Goal: Task Accomplishment & Management: Use online tool/utility

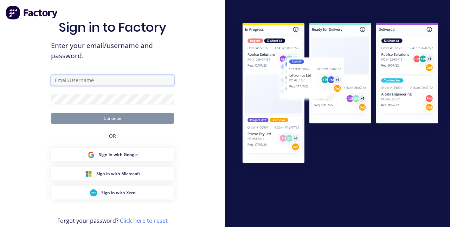
click at [78, 86] on input "text" at bounding box center [112, 80] width 123 height 11
type input "[EMAIL_ADDRESS][DOMAIN_NAME]"
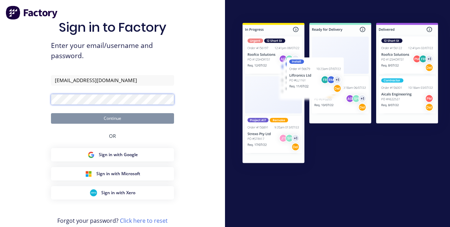
click at [51, 113] on button "Continue" at bounding box center [112, 118] width 123 height 11
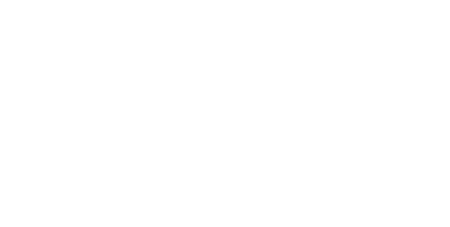
scroll to position [220, 0]
click at [431, 226] on div "Loading..." at bounding box center [225, 141] width 412 height 227
click at [65, 95] on div "Tracking" at bounding box center [55, 97] width 19 height 6
click at [274, 176] on icon "button" at bounding box center [273, 175] width 4 height 4
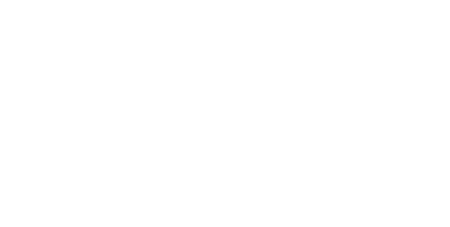
click at [450, 223] on div "[PERSON_NAME]" at bounding box center [225, 226] width 450 height 7
click at [222, 113] on button "Clock On" at bounding box center [203, 111] width 39 height 11
